Goal: Task Accomplishment & Management: Complete application form

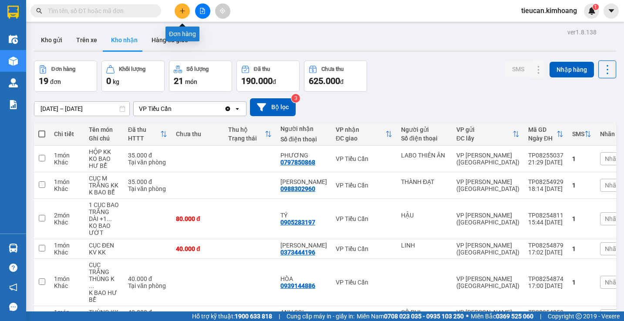
click at [180, 10] on icon "plus" at bounding box center [182, 11] width 6 height 6
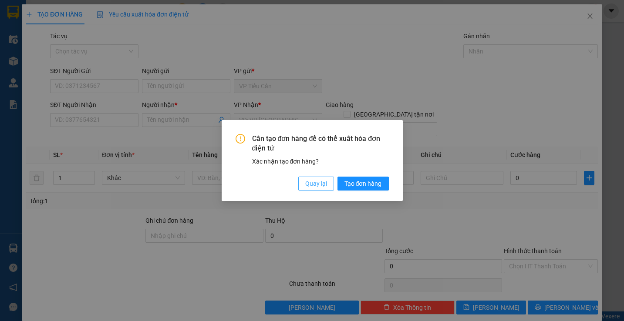
click at [319, 179] on span "Quay lại" at bounding box center [316, 184] width 22 height 10
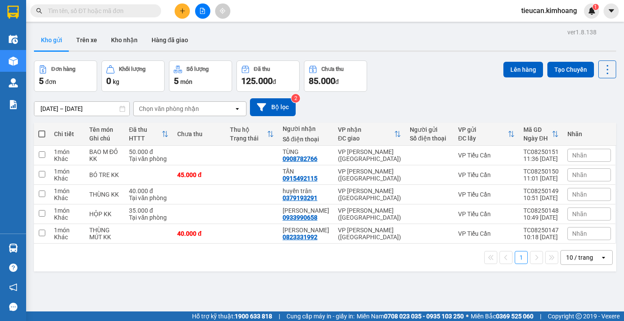
click at [42, 134] on span at bounding box center [41, 134] width 7 height 7
click at [42, 130] on input "checkbox" at bounding box center [42, 130] width 0 height 0
checkbox input "true"
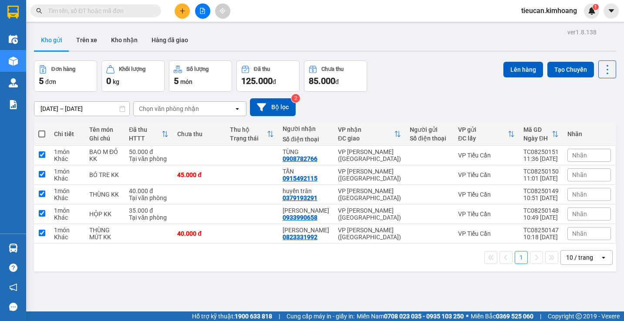
checkbox input "true"
click at [42, 134] on span at bounding box center [41, 134] width 7 height 7
click at [42, 130] on input "checkbox" at bounding box center [42, 130] width 0 height 0
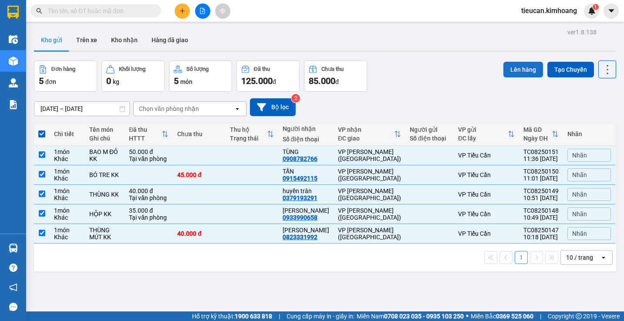
click at [508, 67] on button "Lên hàng" at bounding box center [523, 70] width 40 height 16
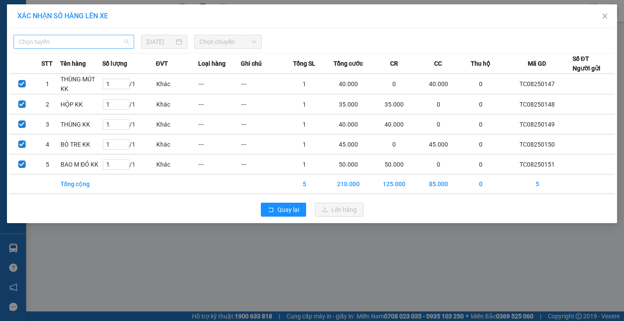
click at [105, 39] on span "Chọn tuyến" at bounding box center [74, 41] width 110 height 13
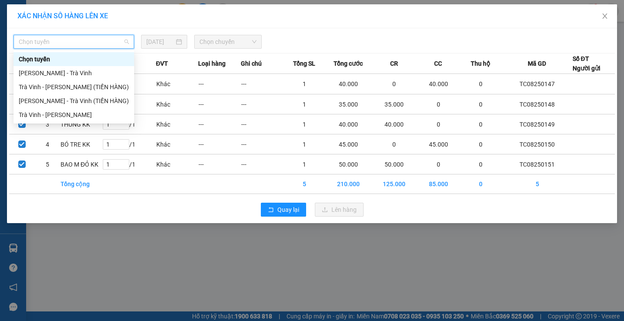
click at [99, 45] on span "Chọn tuyến" at bounding box center [74, 41] width 110 height 13
click at [93, 117] on div "Trà Vinh - [PERSON_NAME]" at bounding box center [74, 115] width 110 height 10
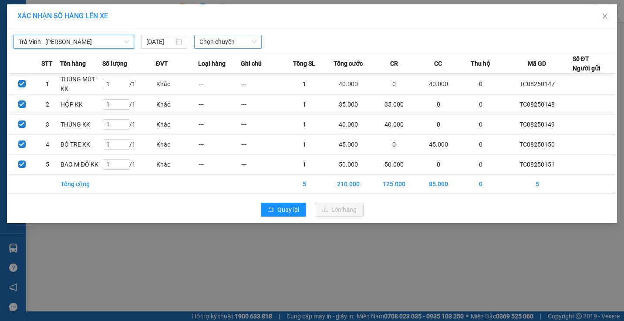
click at [231, 39] on span "Chọn chuyến" at bounding box center [227, 41] width 57 height 13
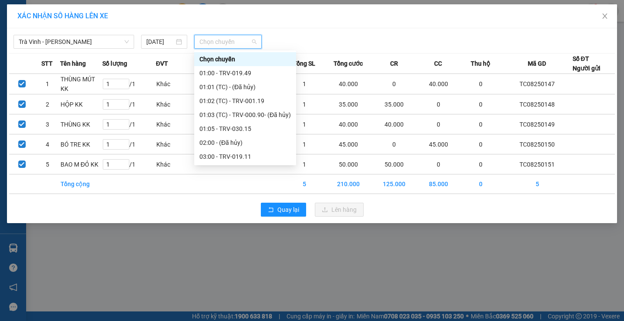
click at [231, 39] on span "Chọn chuyến" at bounding box center [227, 41] width 57 height 13
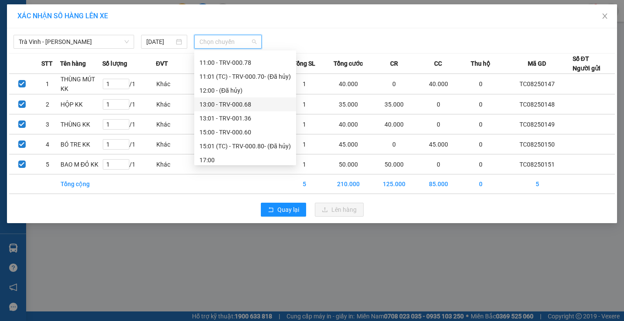
click at [231, 104] on div "13:00 - TRV-000.68" at bounding box center [244, 105] width 91 height 10
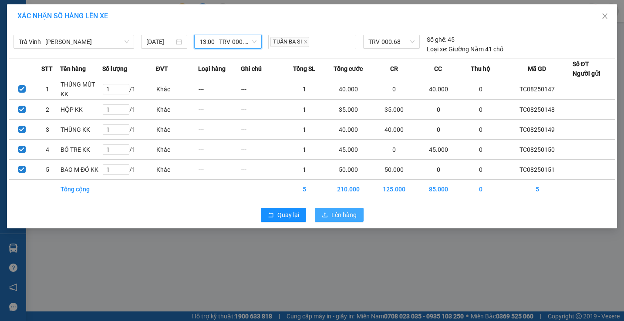
click at [346, 210] on span "Lên hàng" at bounding box center [343, 215] width 25 height 10
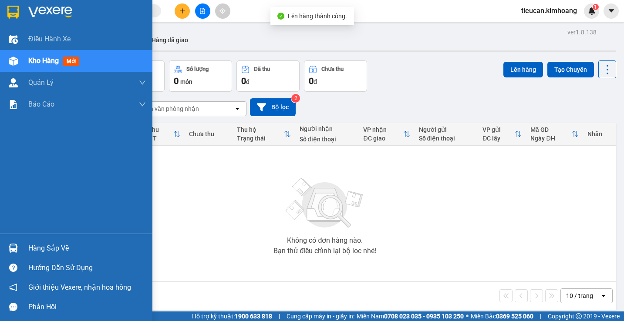
click at [31, 248] on div "Hàng sắp về" at bounding box center [87, 248] width 118 height 13
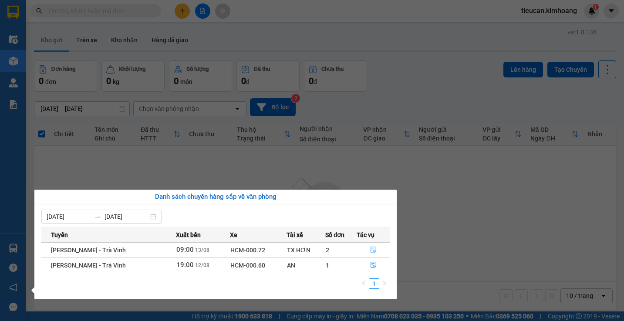
click at [416, 79] on section "Kết quả tìm kiếm ( 0 ) Bộ lọc No Data tieucan.[PERSON_NAME] 1 Điều hành xe Kho …" at bounding box center [312, 160] width 624 height 321
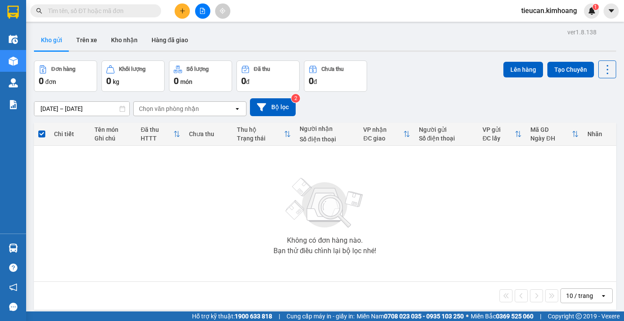
click at [416, 79] on div "Đơn hàng 0 đơn Khối lượng 0 kg Số lượng 0 món Đã thu 0 đ Chưa thu 0 đ Lên hàng …" at bounding box center [325, 75] width 582 height 31
click at [178, 10] on button at bounding box center [182, 10] width 15 height 15
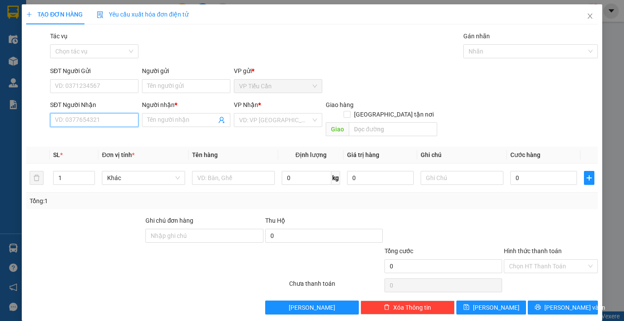
click at [115, 116] on input "SĐT Người Nhận" at bounding box center [94, 120] width 88 height 14
click at [101, 136] on div "0981819121 - [PERSON_NAME]" at bounding box center [98, 138] width 86 height 10
type input "0981819121"
type input "[PERSON_NAME]"
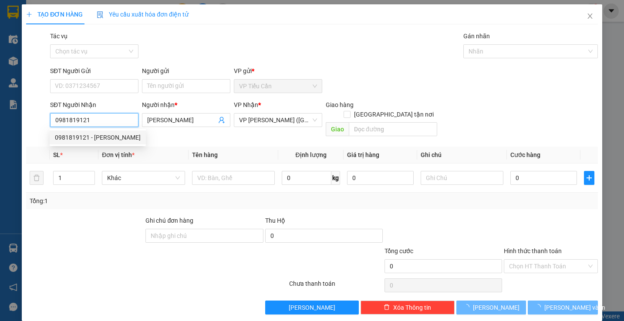
type input "100.000"
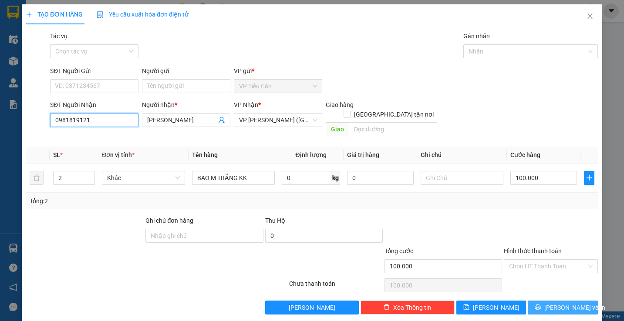
type input "0981819121"
click at [557, 303] on span "[PERSON_NAME] và In" at bounding box center [574, 308] width 61 height 10
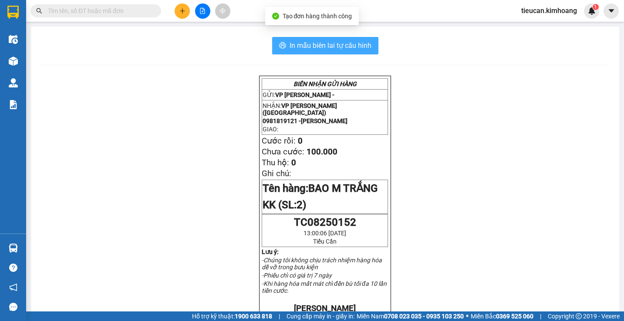
click at [331, 43] on span "In mẫu biên lai tự cấu hình" at bounding box center [330, 45] width 82 height 11
